Goal: Information Seeking & Learning: Compare options

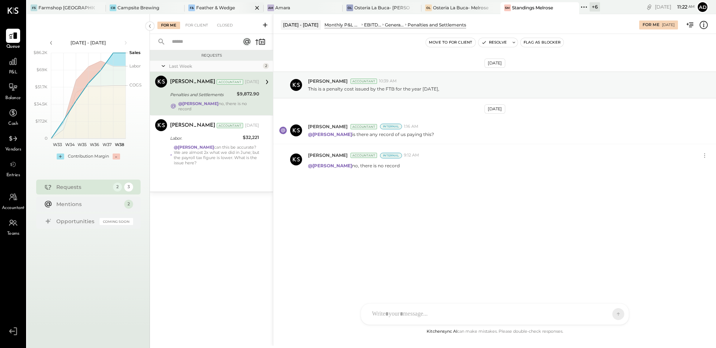
click at [207, 12] on div "F& Feather & Wedge" at bounding box center [224, 8] width 79 height 12
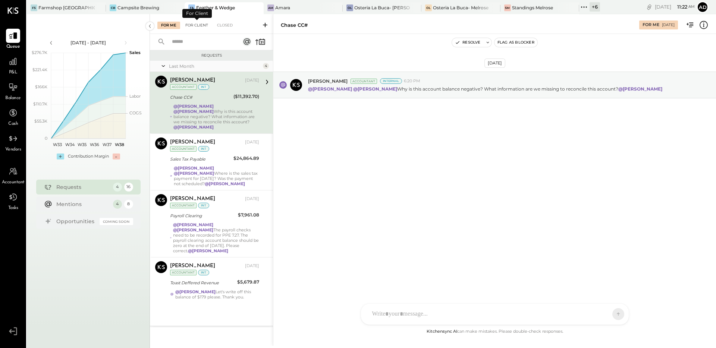
click at [196, 26] on div "For Client" at bounding box center [197, 25] width 30 height 7
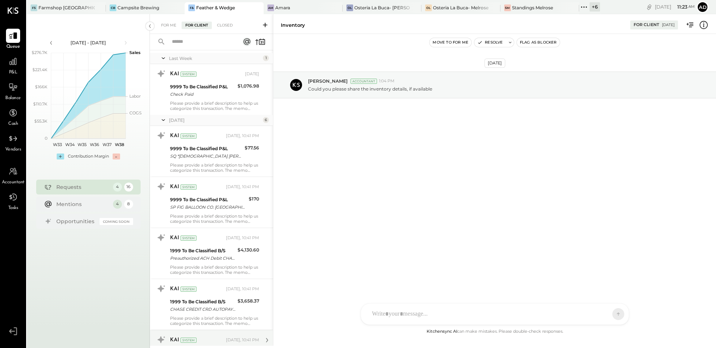
scroll to position [527, 0]
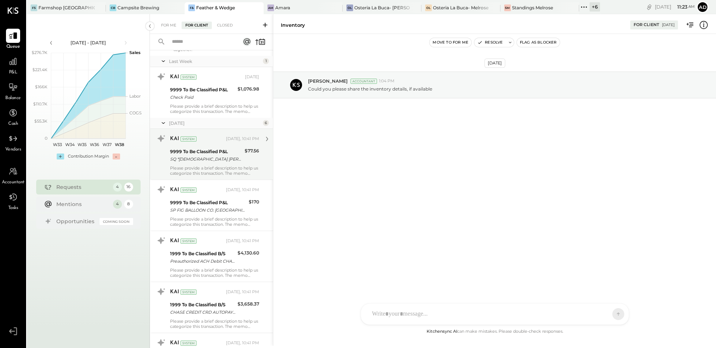
click at [216, 166] on div "Please provide a brief description to help us categorize this transaction. The …" at bounding box center [214, 171] width 89 height 10
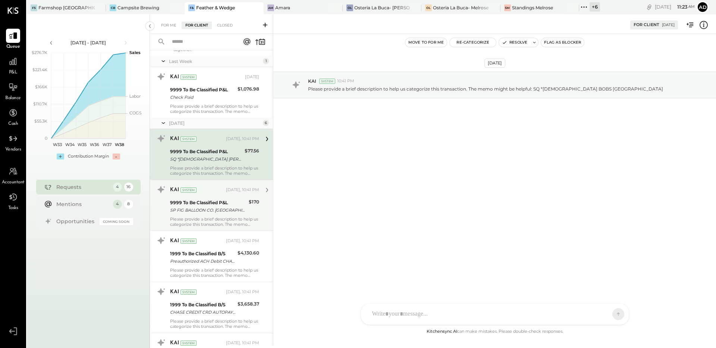
click at [214, 217] on div "Please provide a brief description to help us categorize this transaction. The …" at bounding box center [214, 222] width 89 height 10
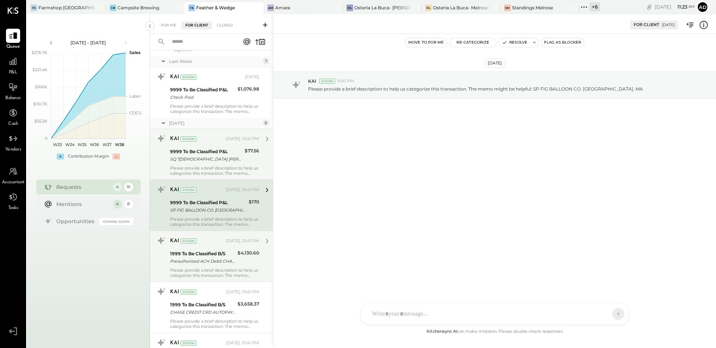
click at [208, 260] on div "1999 To Be Classified B/S Preauthorized ACH Debit CHASE CREDIT CRD AUTOPAY 2507…" at bounding box center [202, 257] width 65 height 16
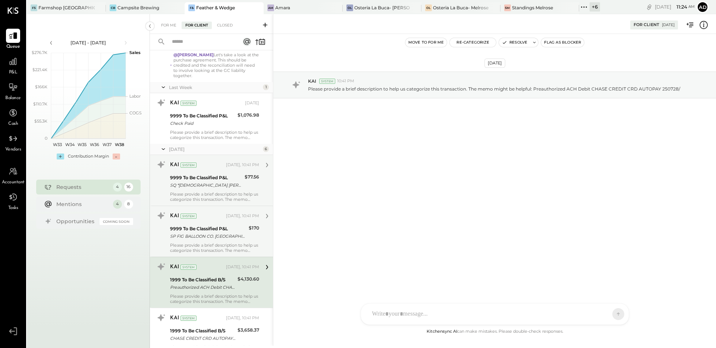
scroll to position [445, 0]
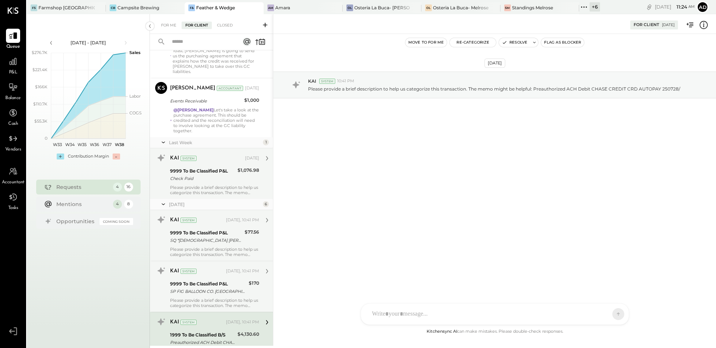
click at [230, 175] on div "Check Paid" at bounding box center [202, 178] width 65 height 7
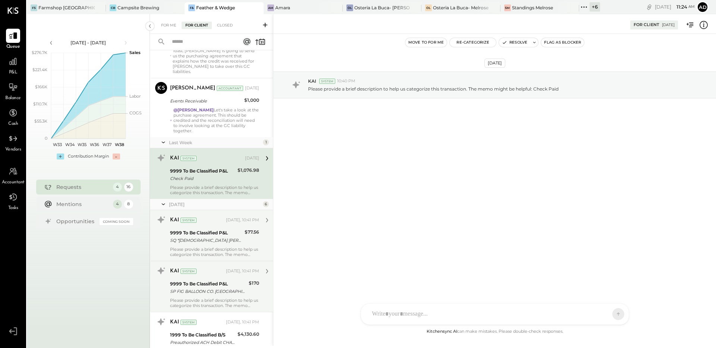
scroll to position [321, 0]
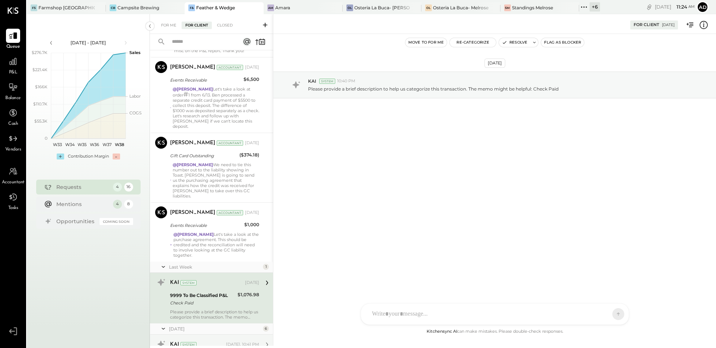
click at [705, 23] on icon at bounding box center [704, 25] width 10 height 10
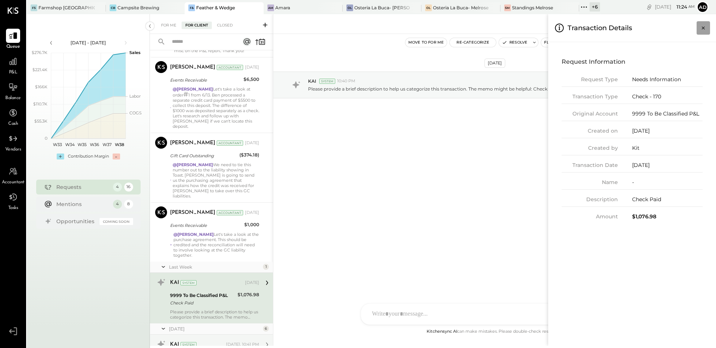
click at [701, 25] on icon "Close panel" at bounding box center [703, 27] width 7 height 7
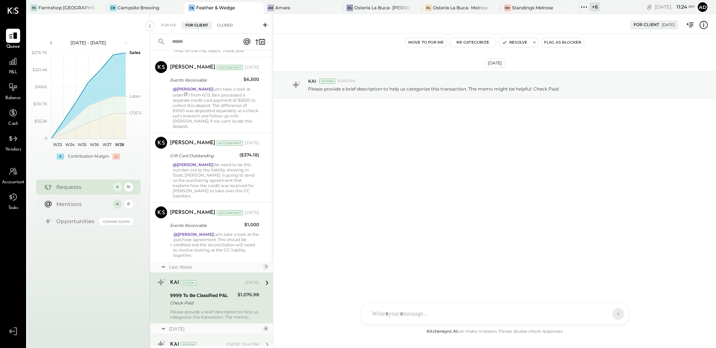
click at [229, 22] on div "Closed" at bounding box center [224, 25] width 23 height 7
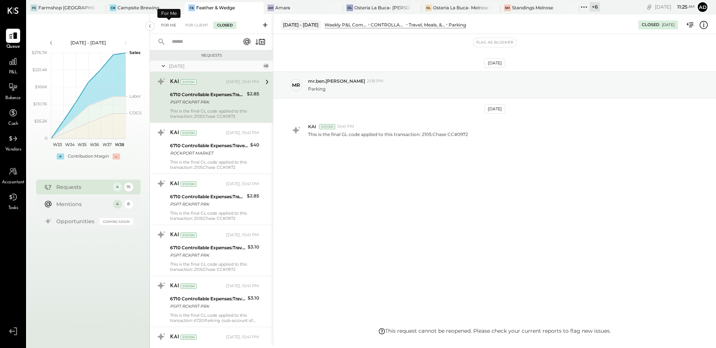
click at [175, 25] on div "For Me" at bounding box center [168, 25] width 23 height 7
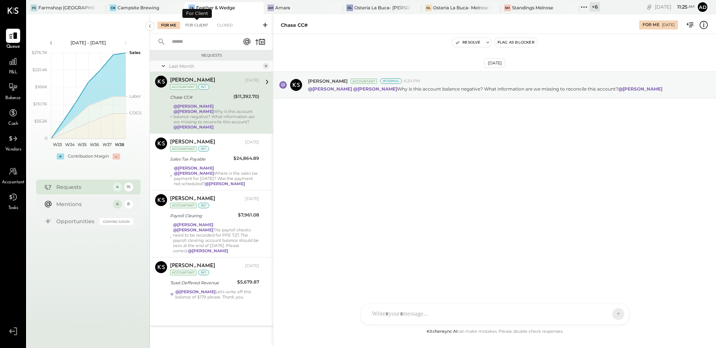
click at [197, 27] on div "For Client" at bounding box center [197, 25] width 30 height 7
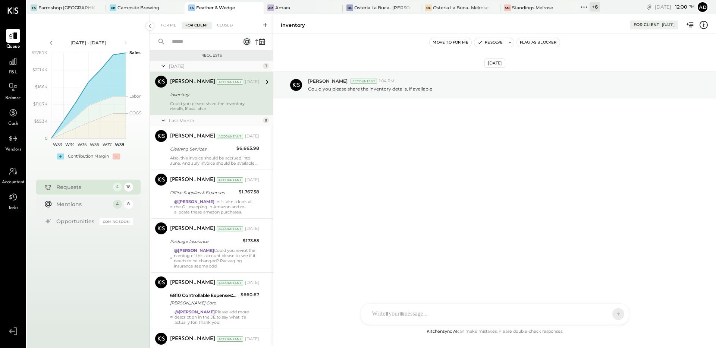
click at [415, 150] on div "[DATE] [PERSON_NAME] Accountant 1:04 PM Could you please share the inventory de…" at bounding box center [494, 104] width 443 height 102
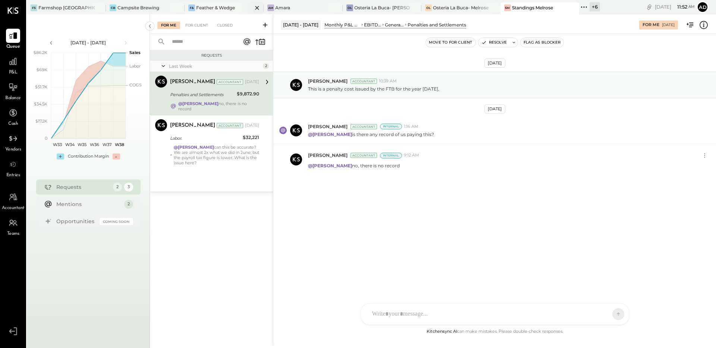
click at [209, 4] on div "F& Feather & Wedge" at bounding box center [224, 8] width 79 height 12
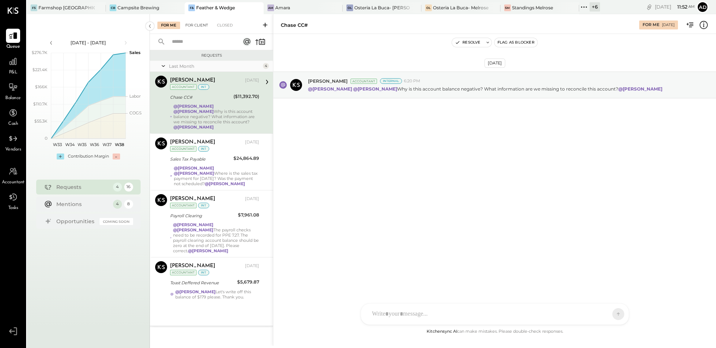
click at [198, 26] on div "For Client" at bounding box center [197, 25] width 30 height 7
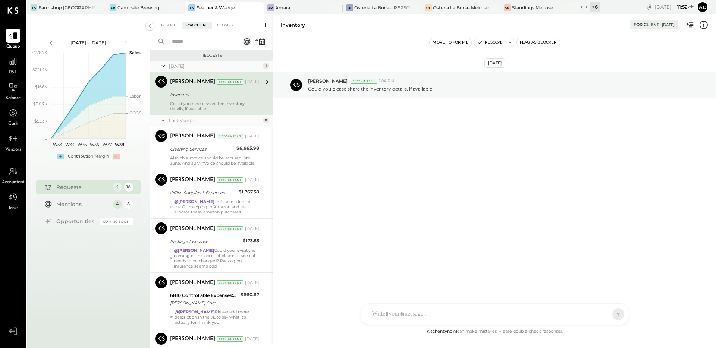
click at [264, 28] on icon at bounding box center [264, 24] width 7 height 7
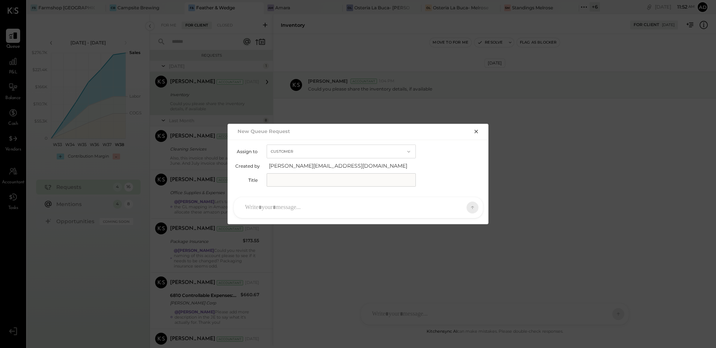
click at [298, 179] on input "text" at bounding box center [341, 179] width 149 height 13
type input "**********"
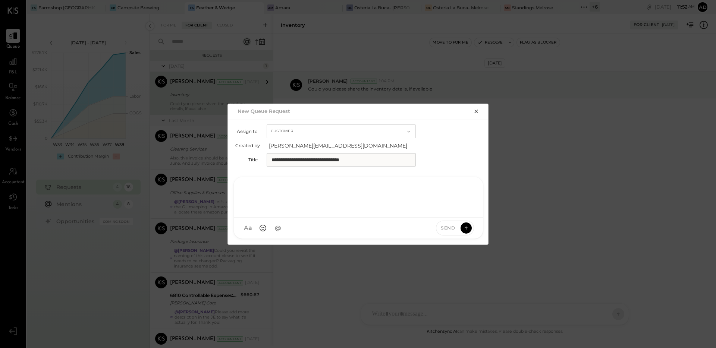
click at [279, 209] on div at bounding box center [358, 197] width 234 height 30
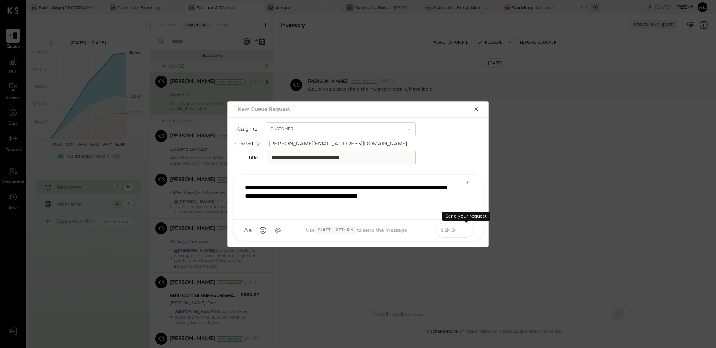
click at [467, 228] on icon at bounding box center [466, 229] width 7 height 7
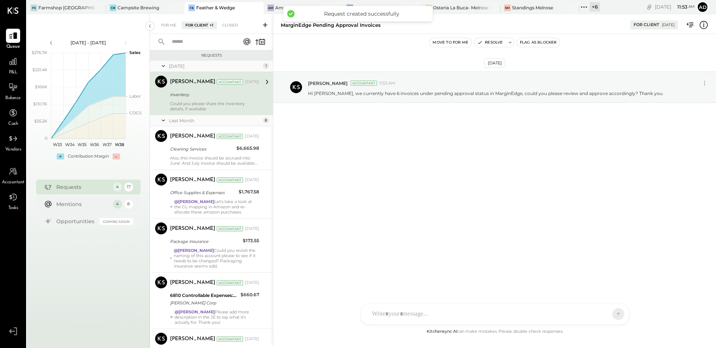
scroll to position [686, 0]
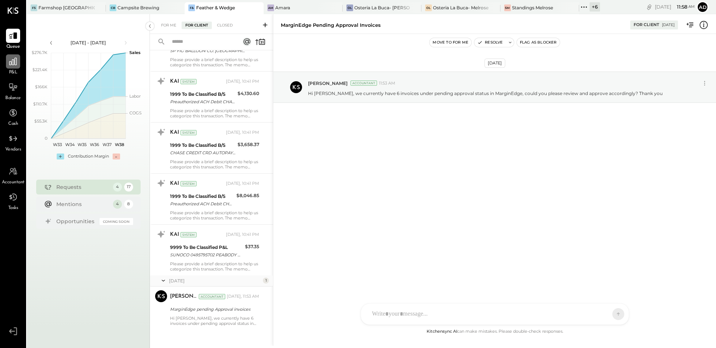
click at [10, 64] on icon at bounding box center [13, 62] width 10 height 10
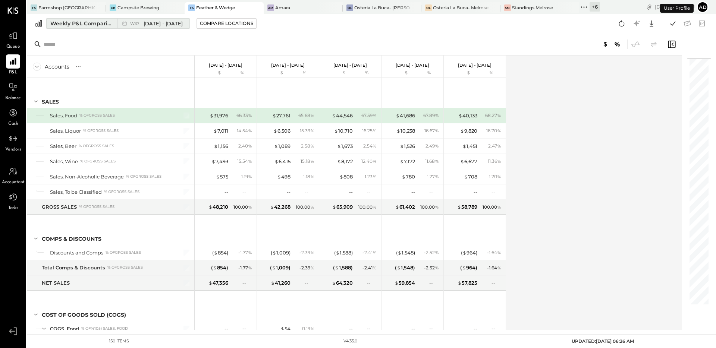
click at [85, 25] on div "Weekly P&L Comparison" at bounding box center [81, 23] width 63 height 7
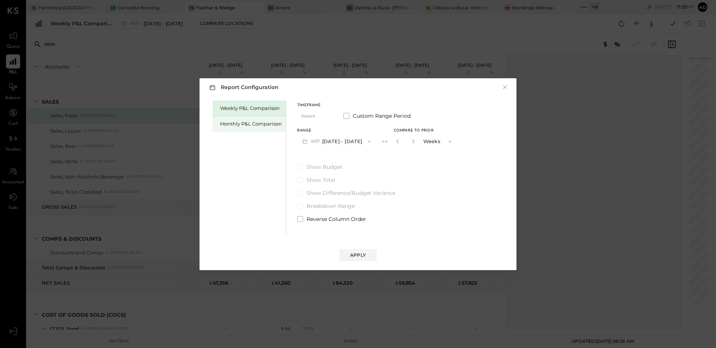
click at [259, 125] on div "Monthly P&L Comparison" at bounding box center [251, 123] width 62 height 7
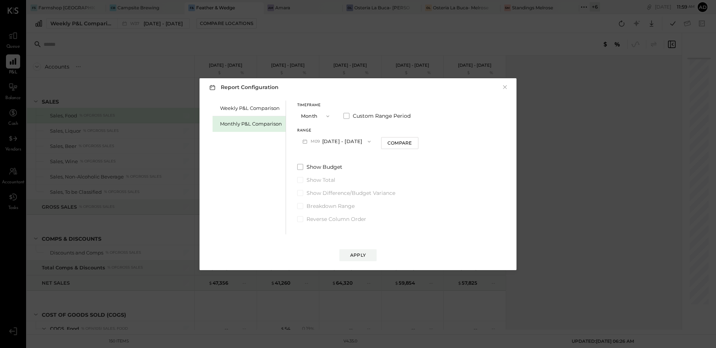
click at [342, 141] on button "M09 Sep 1 - 30, 2025" at bounding box center [336, 142] width 79 height 14
click at [335, 155] on span "Aug 1 - 31, 2025" at bounding box center [333, 158] width 35 height 6
click at [392, 145] on div "Compare" at bounding box center [399, 143] width 24 height 6
click at [411, 145] on button "button" at bounding box center [413, 141] width 6 height 8
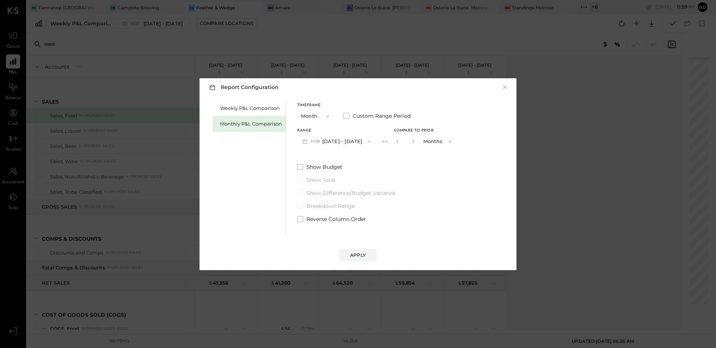
click at [411, 145] on button "button" at bounding box center [413, 141] width 6 height 8
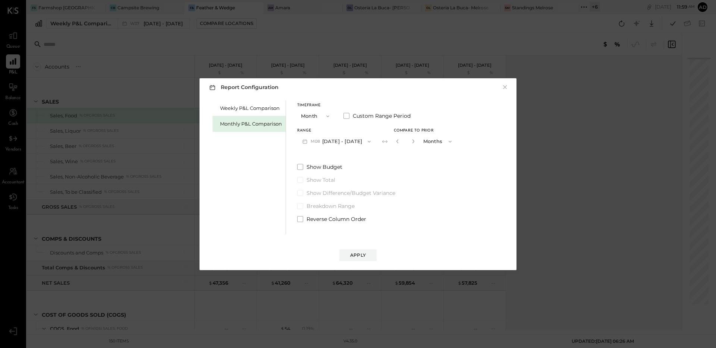
type input "*"
click at [364, 253] on div "Apply" at bounding box center [358, 255] width 16 height 6
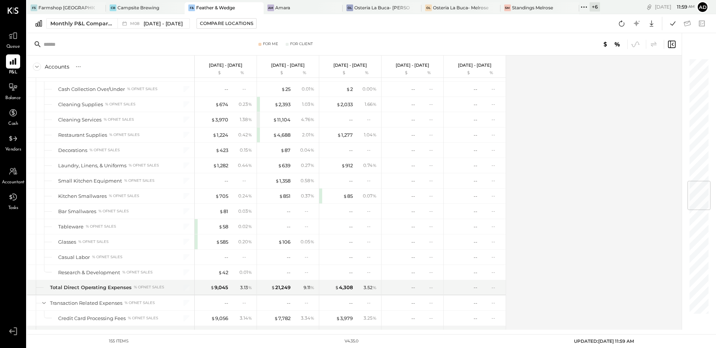
scroll to position [1048, 0]
